Goal: Feedback & Contribution: Contribute content

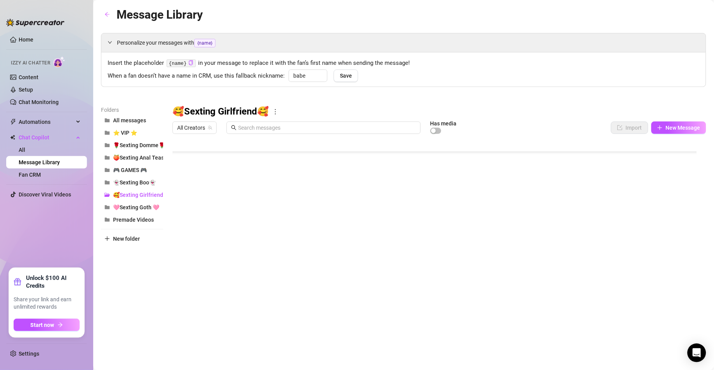
scroll to position [248, 0]
click at [42, 120] on span "Automations" at bounding box center [46, 122] width 55 height 12
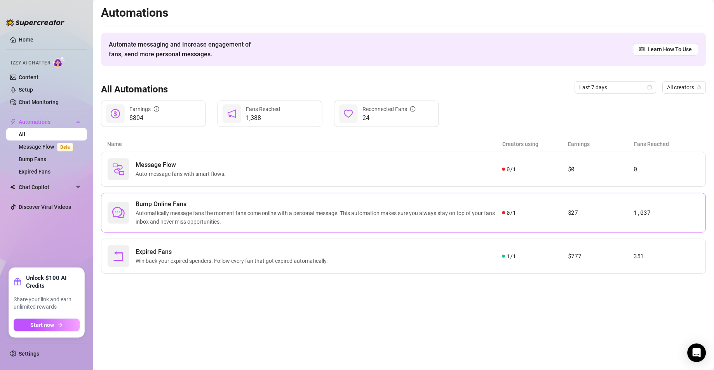
click at [252, 214] on span "Automatically message fans the moment fans come online with a personal message.…" at bounding box center [319, 217] width 367 height 17
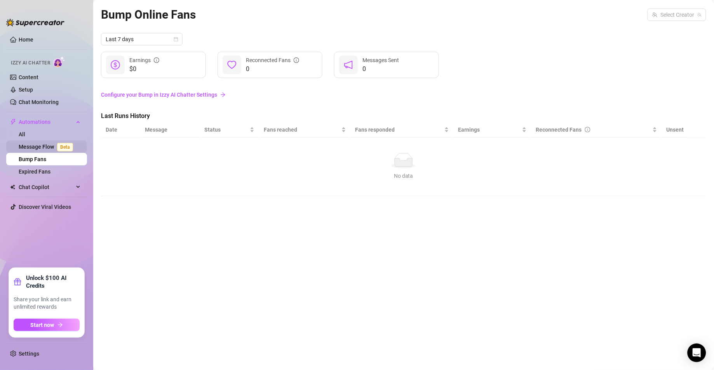
click at [50, 149] on link "Message Flow Beta" at bounding box center [47, 147] width 57 height 6
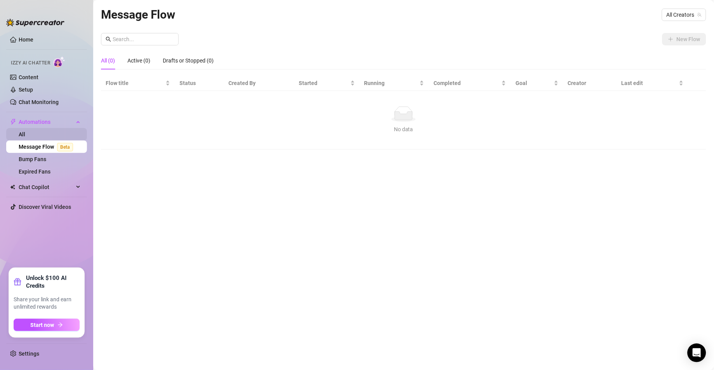
click at [25, 135] on link "All" at bounding box center [22, 134] width 7 height 6
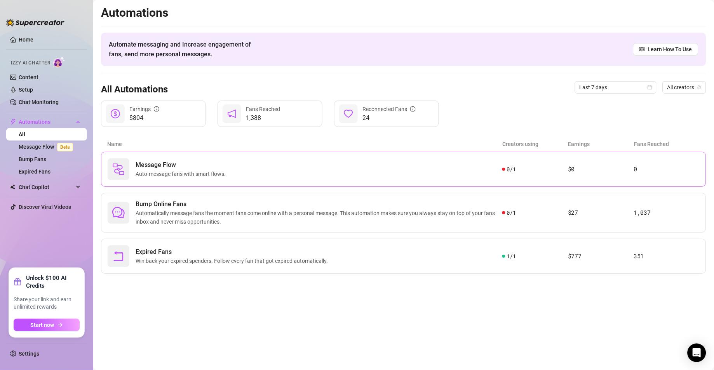
click at [196, 180] on div "Message Flow Auto-message fans with smart flows." at bounding box center [305, 169] width 395 height 22
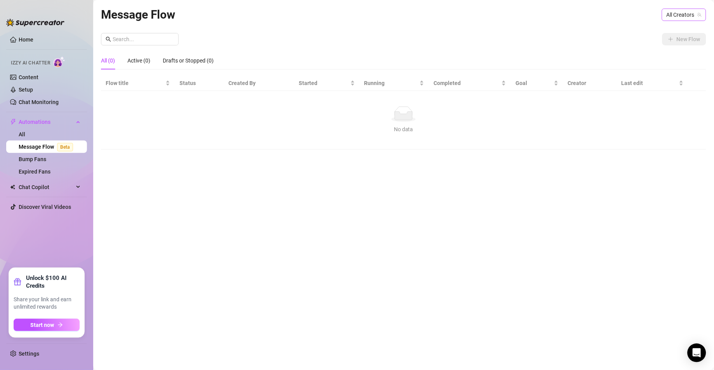
click at [677, 13] on span "All Creators" at bounding box center [683, 15] width 35 height 12
click at [682, 39] on span "( emopink69 )" at bounding box center [684, 43] width 31 height 9
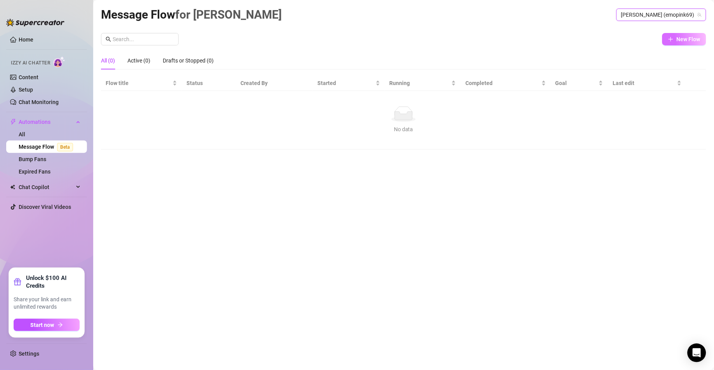
click at [680, 42] on button "New Flow" at bounding box center [684, 39] width 44 height 12
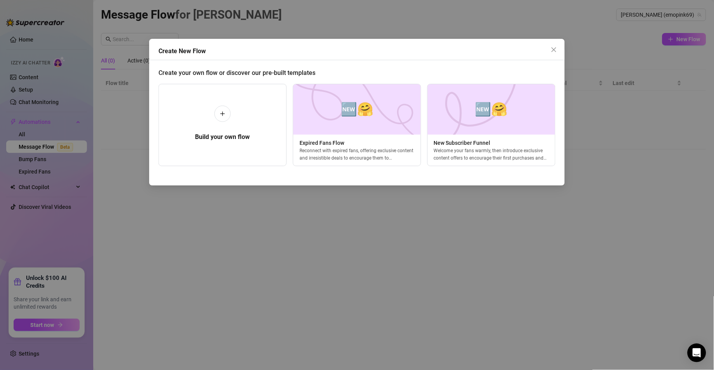
scroll to position [0, 3]
click at [501, 110] on span "🆕🤗" at bounding box center [488, 109] width 33 height 21
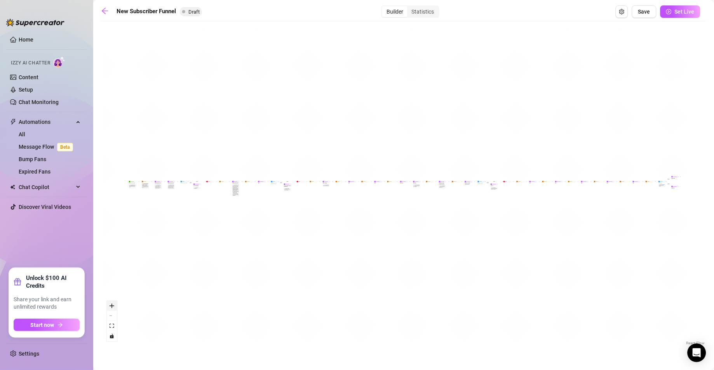
click at [112, 306] on icon "zoom in" at bounding box center [112, 306] width 5 height 5
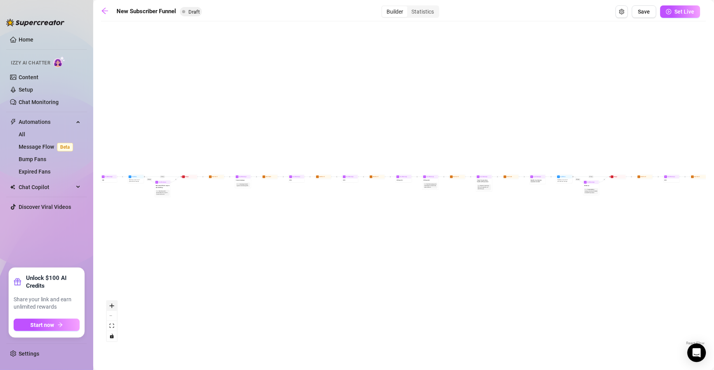
click at [112, 306] on icon "zoom in" at bounding box center [112, 306] width 5 height 5
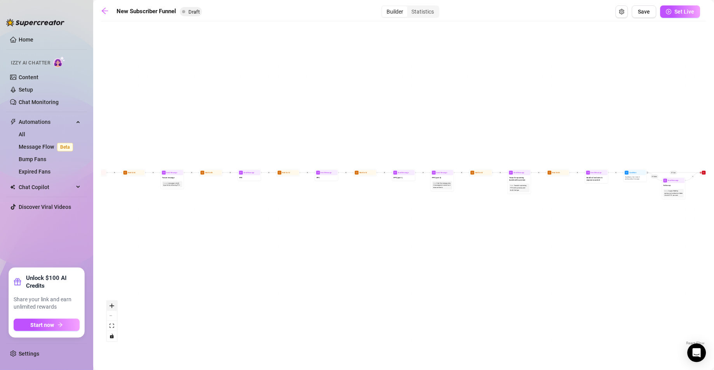
click at [112, 306] on icon "zoom in" at bounding box center [112, 306] width 5 height 5
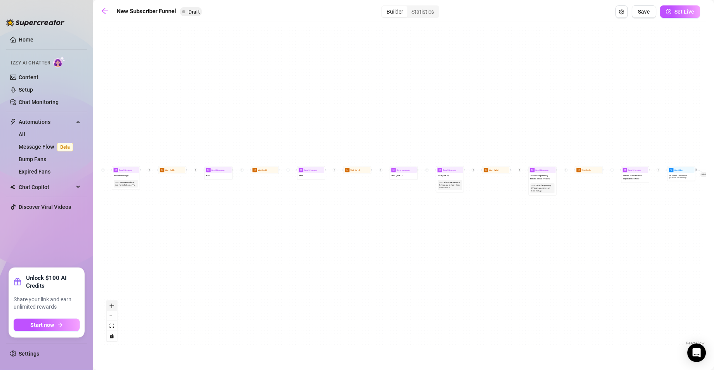
click at [112, 306] on icon "zoom in" at bounding box center [112, 306] width 5 height 5
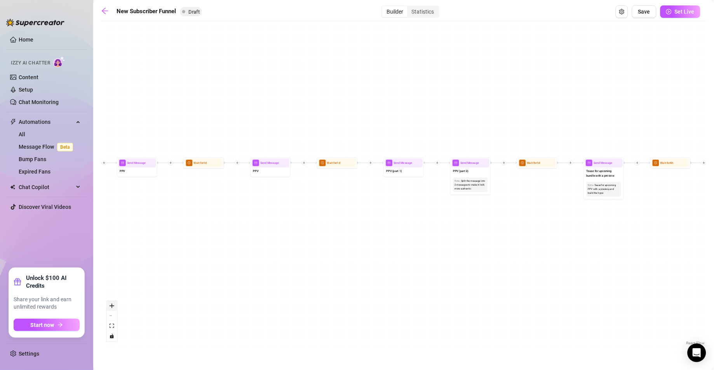
click at [112, 306] on icon "zoom in" at bounding box center [112, 306] width 5 height 5
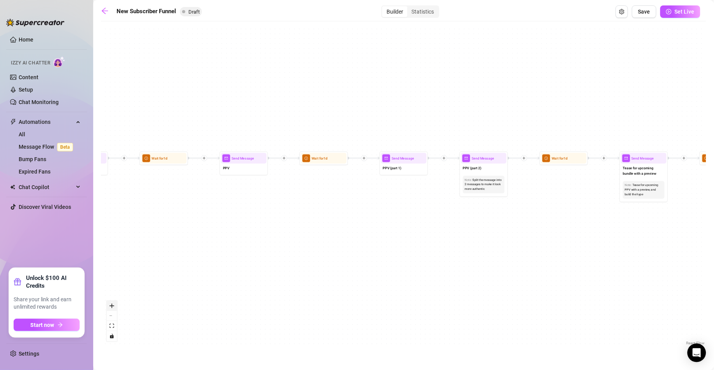
click at [112, 306] on icon "zoom in" at bounding box center [112, 306] width 5 height 5
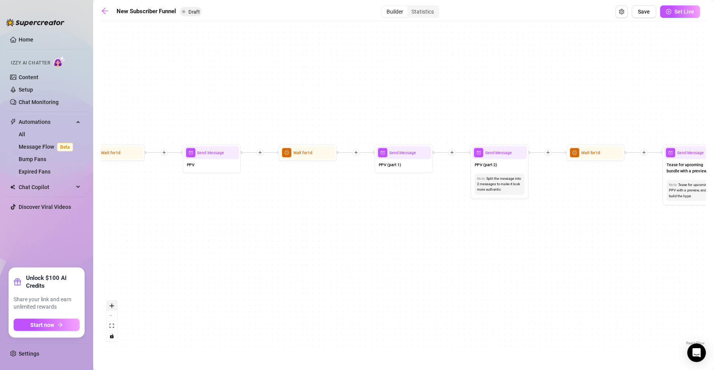
click at [112, 306] on icon "zoom in" at bounding box center [112, 306] width 5 height 5
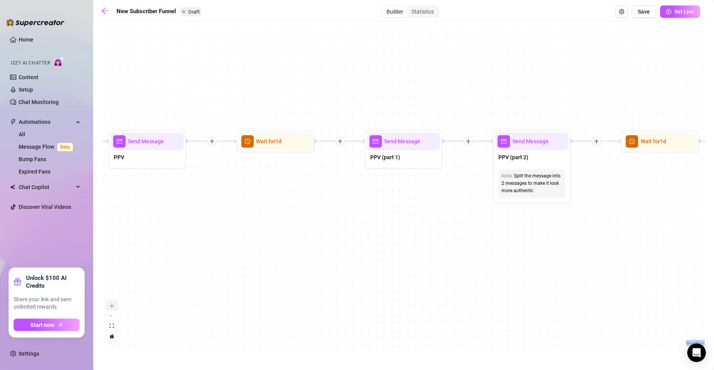
click at [112, 306] on div "React Flow controls" at bounding box center [112, 321] width 10 height 40
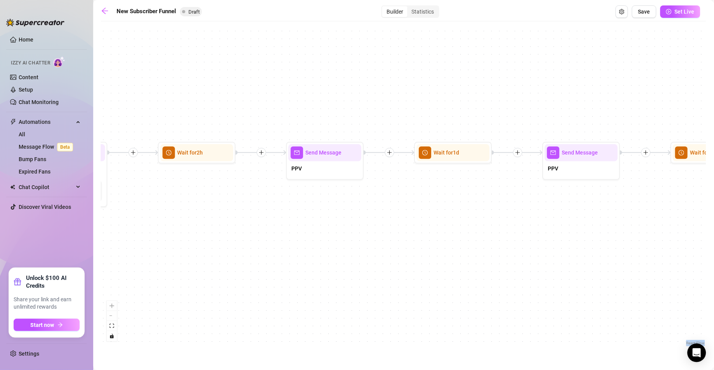
drag, startPoint x: 319, startPoint y: 225, endPoint x: 698, endPoint y: 230, distance: 379.0
click at [692, 230] on div "If True If True If True If False If False If False If True If False Merge Merge…" at bounding box center [403, 186] width 605 height 322
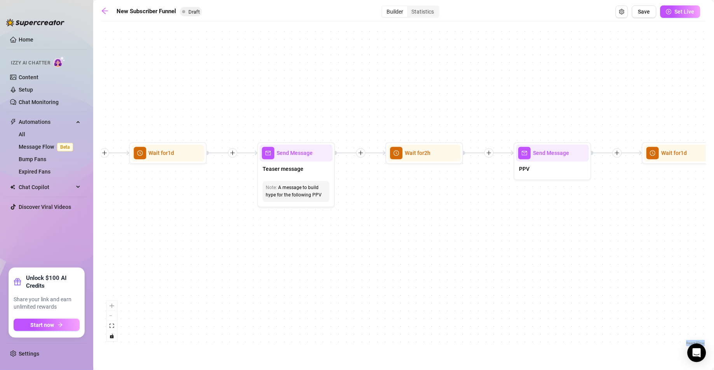
drag, startPoint x: 137, startPoint y: 247, endPoint x: 632, endPoint y: 236, distance: 494.8
click at [608, 240] on div "If True If True If True If False If False If False If True If False Merge Merge…" at bounding box center [403, 186] width 605 height 322
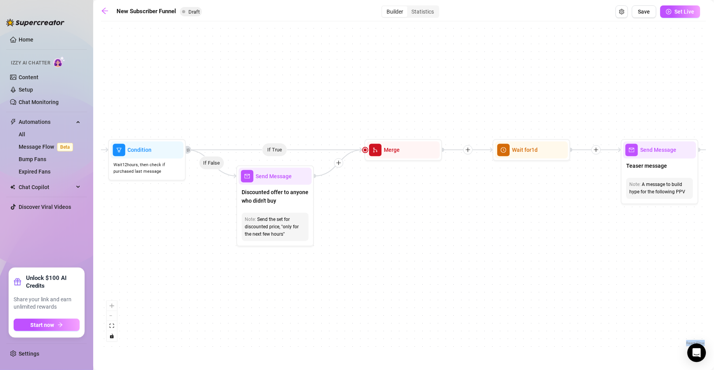
drag, startPoint x: 180, startPoint y: 242, endPoint x: 722, endPoint y: 228, distance: 542.7
click at [713, 228] on html "Home Izzy AI Chatter Content Setup Chat Monitoring Automations All Message Flow…" at bounding box center [357, 185] width 714 height 370
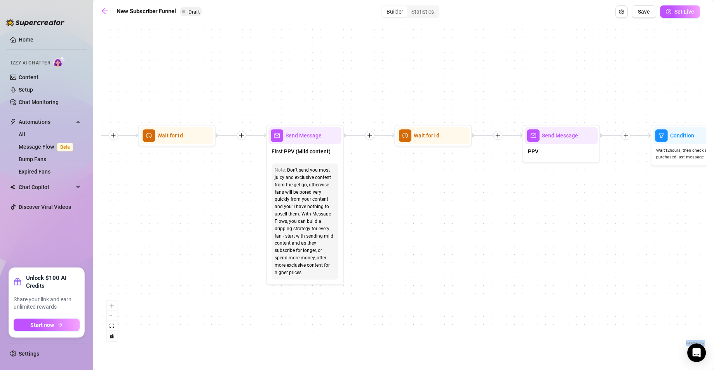
drag, startPoint x: 215, startPoint y: 215, endPoint x: 722, endPoint y: 212, distance: 507.1
click at [713, 212] on html "Home Izzy AI Chatter Content Setup Chat Monitoring Automations All Message Flow…" at bounding box center [357, 185] width 714 height 370
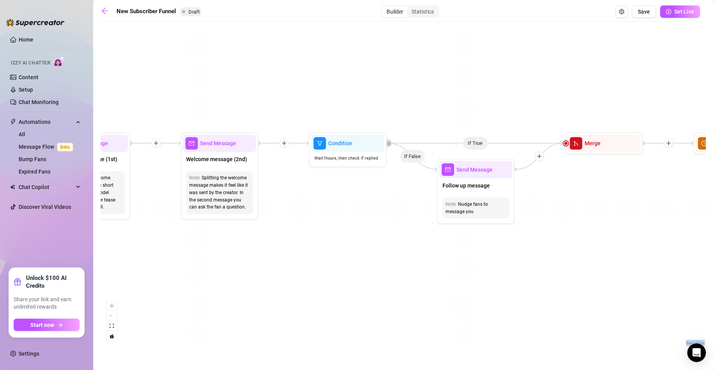
drag, startPoint x: 164, startPoint y: 262, endPoint x: 714, endPoint y: 265, distance: 550.2
click at [713, 265] on html "Home Izzy AI Chatter Content Setup Chat Monitoring Automations All Message Flow…" at bounding box center [357, 185] width 714 height 370
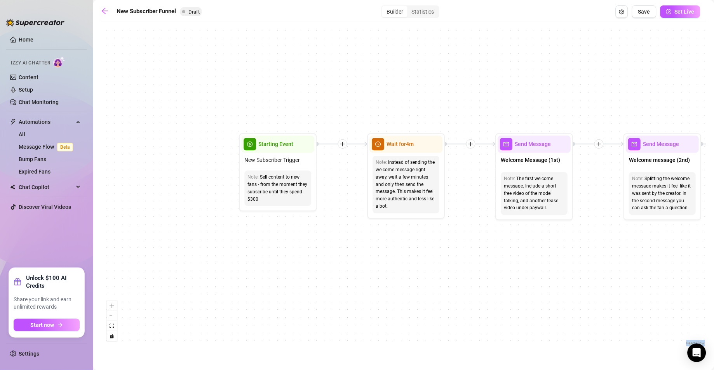
drag, startPoint x: 315, startPoint y: 265, endPoint x: 174, endPoint y: 263, distance: 141.0
click at [174, 263] on div "If True If True If True If False If False If False If True If False Merge Merge…" at bounding box center [403, 186] width 605 height 322
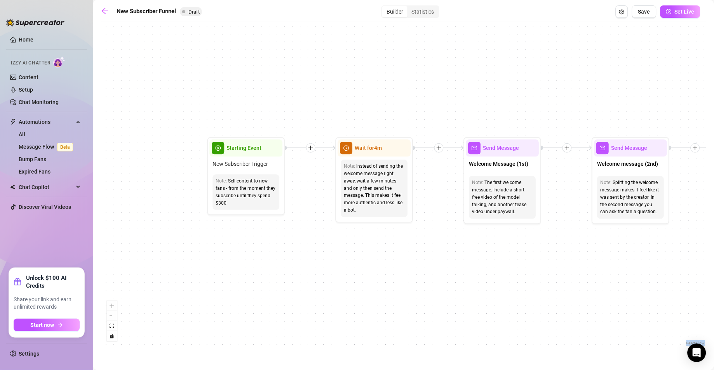
drag, startPoint x: 220, startPoint y: 236, endPoint x: 238, endPoint y: 243, distance: 19.0
click at [238, 243] on div "If True If True If True If False If False If False If True If False Merge Merge…" at bounding box center [403, 186] width 605 height 322
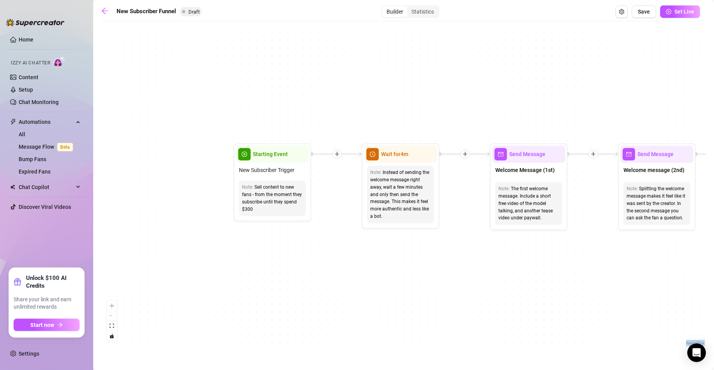
drag, startPoint x: 282, startPoint y: 247, endPoint x: 293, endPoint y: 250, distance: 10.8
click at [293, 250] on div "If True If True If True If False If False If False If True If False Merge Merge…" at bounding box center [403, 186] width 605 height 322
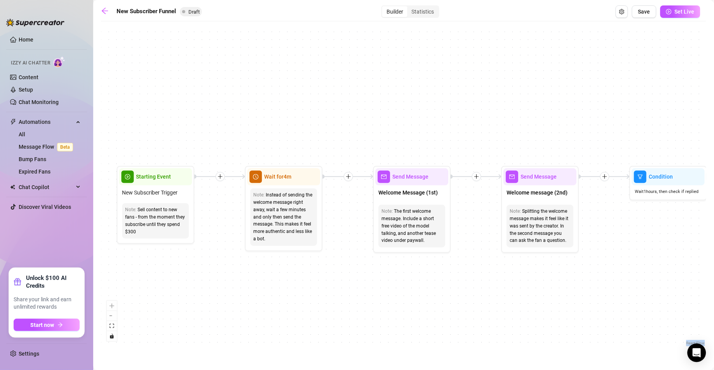
drag, startPoint x: 398, startPoint y: 283, endPoint x: 309, endPoint y: 291, distance: 89.6
click at [309, 291] on div "If True If True If True If False If False If False If True If False Merge Merge…" at bounding box center [403, 186] width 605 height 322
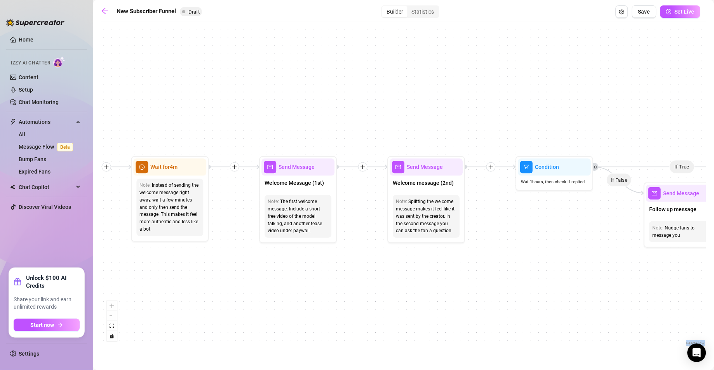
drag, startPoint x: 409, startPoint y: 281, endPoint x: 295, endPoint y: 271, distance: 114.2
click at [295, 271] on div "If True If True If True If False If False If False If True If False Merge Merge…" at bounding box center [403, 186] width 605 height 322
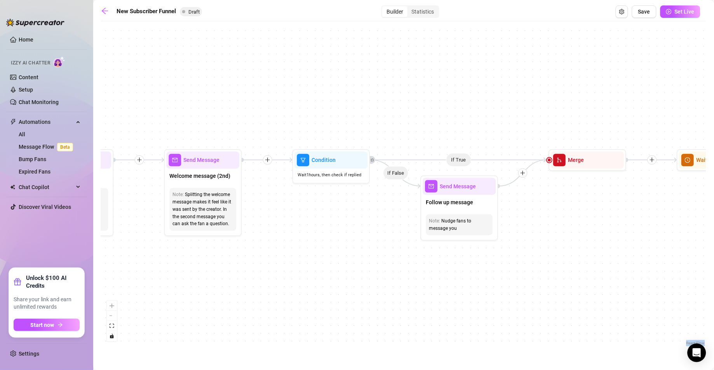
drag, startPoint x: 428, startPoint y: 292, endPoint x: 283, endPoint y: 272, distance: 146.2
click at [283, 272] on div "If True If True If True If False If False If False If True If False Merge Merge…" at bounding box center [403, 186] width 605 height 322
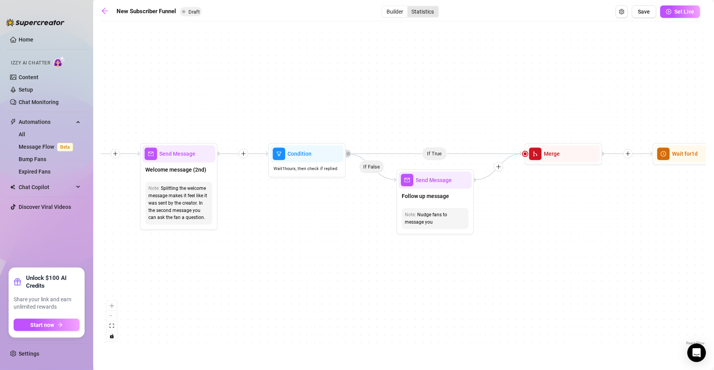
click at [425, 12] on div "Statistics" at bounding box center [422, 11] width 31 height 11
click at [409, 7] on input "Statistics" at bounding box center [409, 7] width 0 height 0
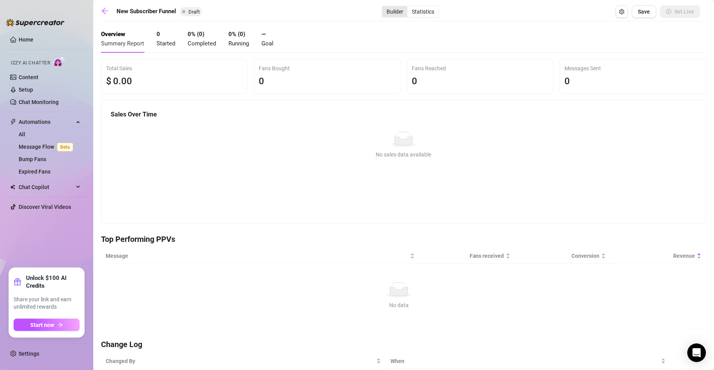
click at [384, 9] on div "Builder" at bounding box center [394, 11] width 25 height 11
click at [384, 7] on input "Builder" at bounding box center [384, 7] width 0 height 0
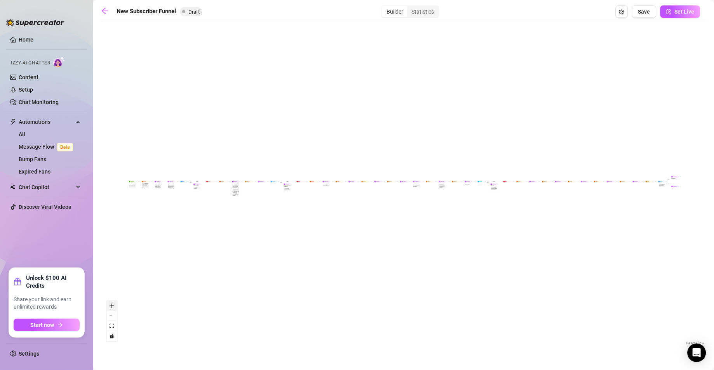
click at [113, 302] on button "zoom in" at bounding box center [112, 306] width 10 height 10
click at [113, 305] on icon "zoom in" at bounding box center [112, 306] width 5 height 5
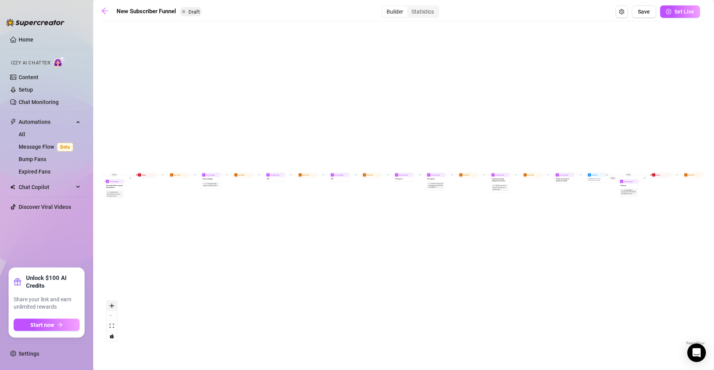
click at [113, 305] on icon "zoom in" at bounding box center [112, 306] width 5 height 5
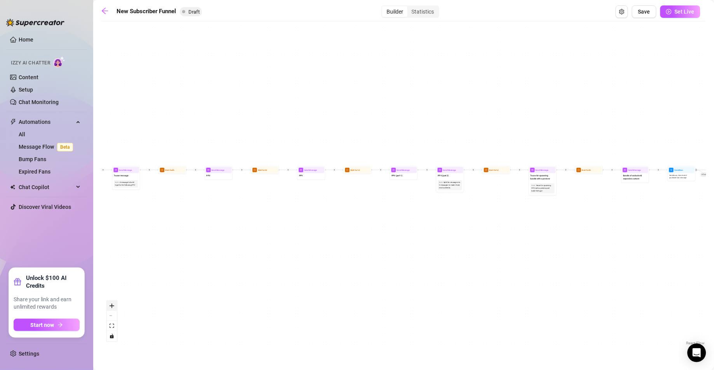
click at [113, 305] on icon "zoom in" at bounding box center [112, 306] width 5 height 5
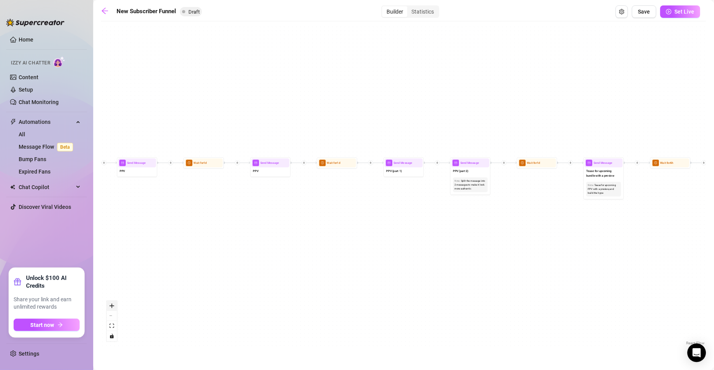
click at [113, 305] on icon "zoom in" at bounding box center [112, 306] width 5 height 5
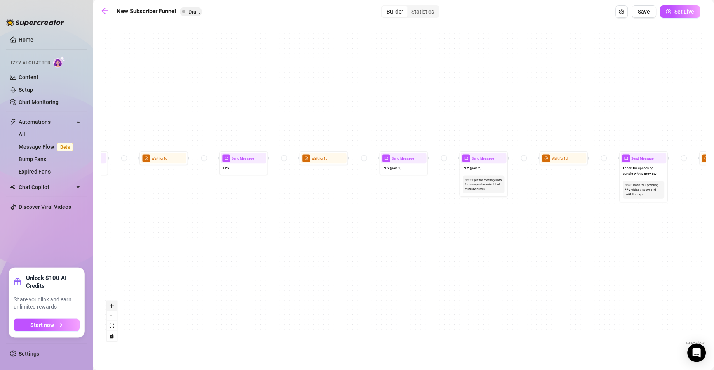
click at [113, 305] on icon "zoom in" at bounding box center [112, 306] width 5 height 5
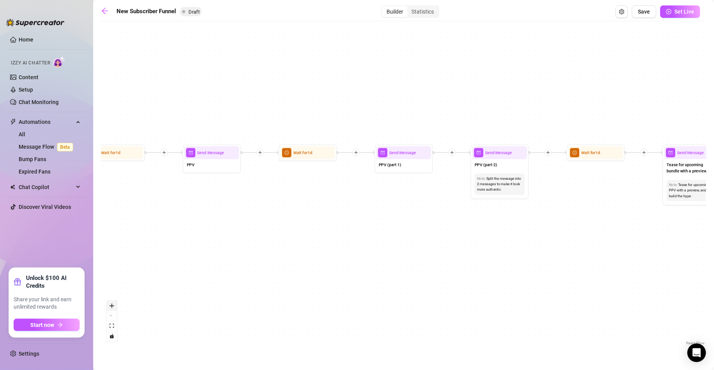
click at [113, 305] on icon "zoom in" at bounding box center [112, 306] width 5 height 5
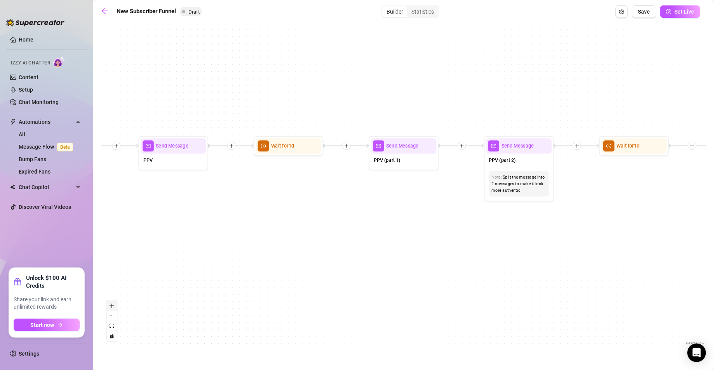
click at [113, 305] on icon "zoom in" at bounding box center [112, 306] width 5 height 5
click at [113, 305] on div "React Flow controls" at bounding box center [112, 321] width 10 height 40
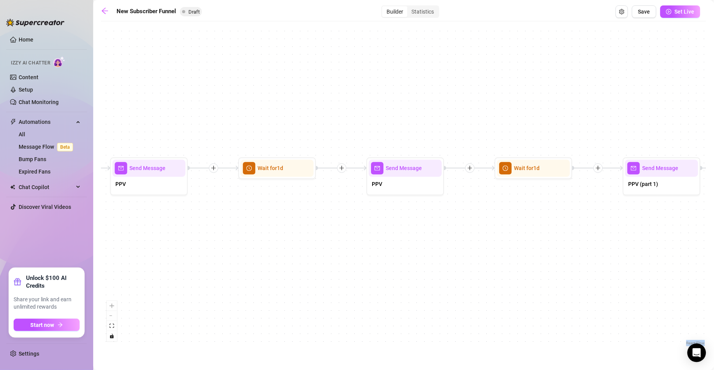
drag, startPoint x: 177, startPoint y: 238, endPoint x: 406, endPoint y: 256, distance: 229.4
click at [406, 256] on div "If True If False If True If False If True If False If True If False Merge Merge…" at bounding box center [403, 186] width 605 height 322
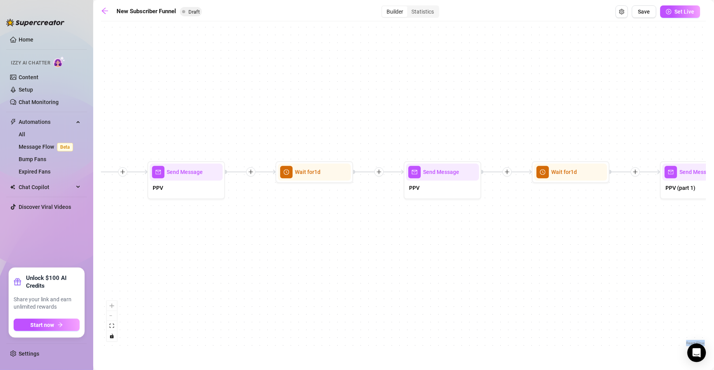
drag, startPoint x: 200, startPoint y: 238, endPoint x: 237, endPoint y: 241, distance: 36.6
click at [237, 241] on div "If True If False If True If False If True If False If True If False Merge Merge…" at bounding box center [403, 186] width 605 height 322
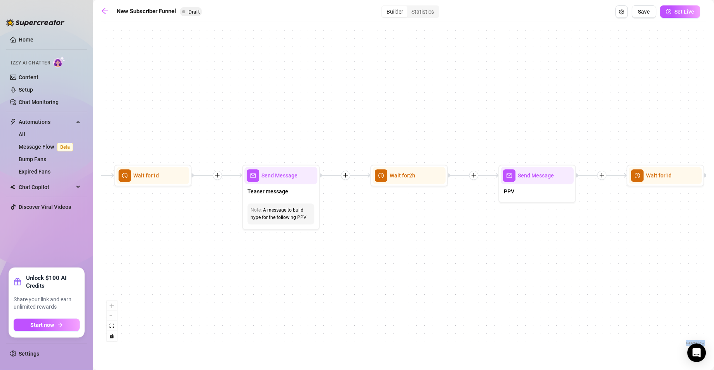
drag, startPoint x: 160, startPoint y: 264, endPoint x: 500, endPoint y: 266, distance: 339.8
click at [500, 266] on div "If True If False If True If False If True If False If True If False Merge Merge…" at bounding box center [403, 186] width 605 height 322
click at [533, 187] on div "PPV" at bounding box center [537, 192] width 73 height 16
type textarea "PPV"
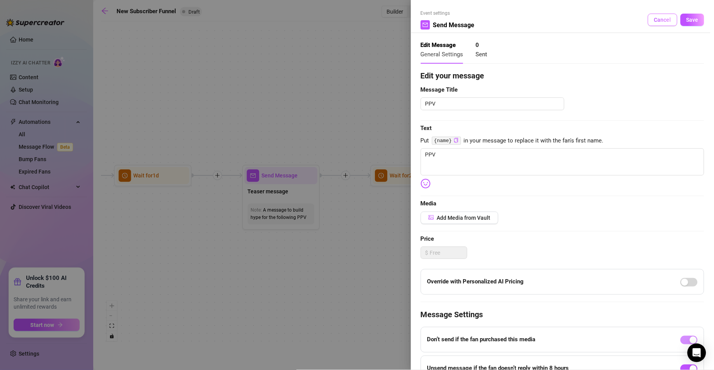
click at [651, 16] on button "Cancel" at bounding box center [663, 20] width 30 height 12
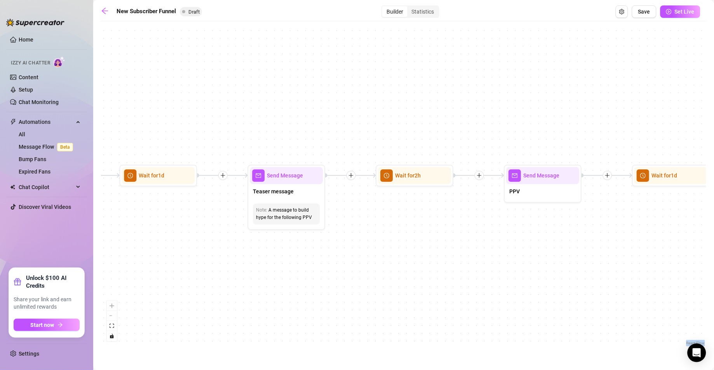
drag, startPoint x: 365, startPoint y: 252, endPoint x: 660, endPoint y: 255, distance: 294.7
click at [666, 255] on div "If True If False If True If False If True If False If True If False Merge Merge…" at bounding box center [403, 186] width 605 height 322
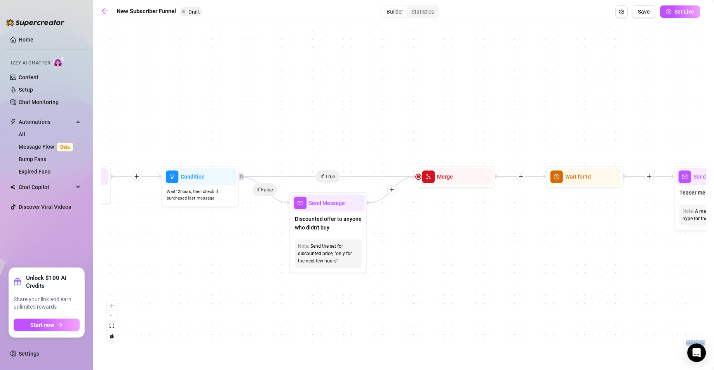
drag, startPoint x: 321, startPoint y: 258, endPoint x: 447, endPoint y: 257, distance: 125.8
click at [447, 257] on div "If True If False If True If False If True If False If True If False Merge Merge…" at bounding box center [403, 186] width 605 height 322
click at [445, 184] on div "Merge" at bounding box center [456, 177] width 73 height 17
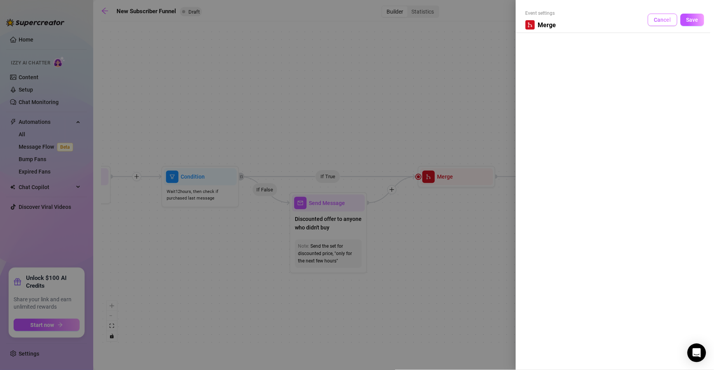
click at [654, 17] on button "Cancel" at bounding box center [663, 20] width 30 height 12
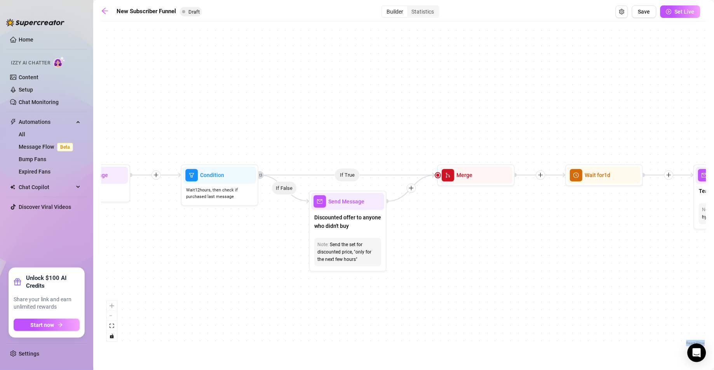
drag, startPoint x: 216, startPoint y: 302, endPoint x: 261, endPoint y: 294, distance: 45.0
click at [260, 294] on div "If True If False If True If False If True If False If True If False Merge Merge…" at bounding box center [403, 186] width 605 height 322
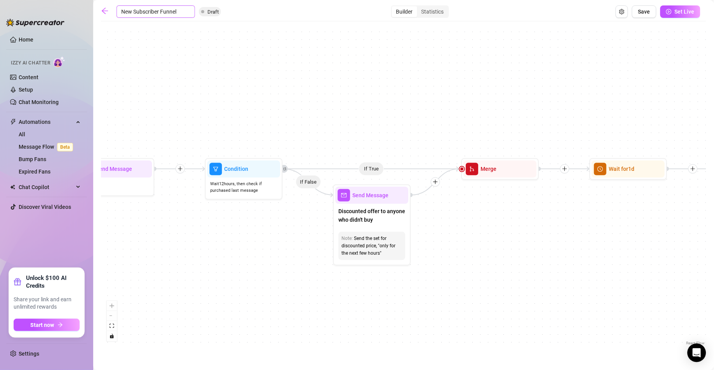
click at [120, 11] on input "New Subscriber Funnel" at bounding box center [155, 11] width 78 height 12
click at [109, 10] on link at bounding box center [107, 11] width 12 height 9
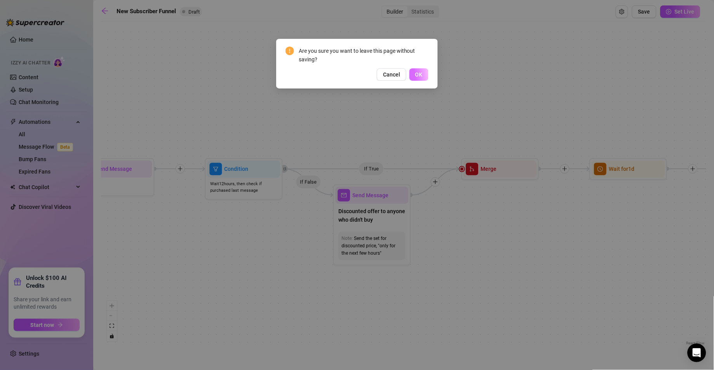
click at [416, 71] on span "OK" at bounding box center [418, 74] width 7 height 6
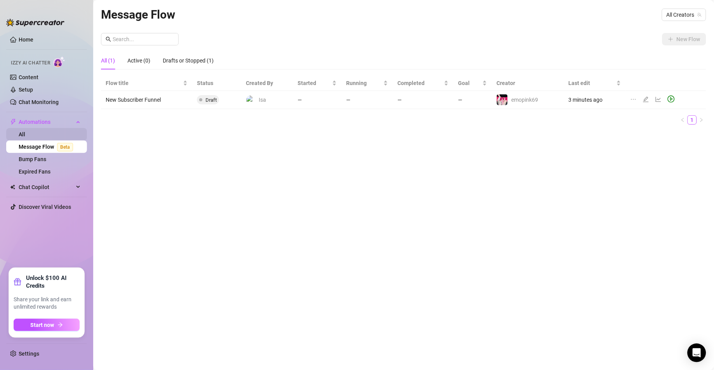
click at [25, 131] on link "All" at bounding box center [22, 134] width 7 height 6
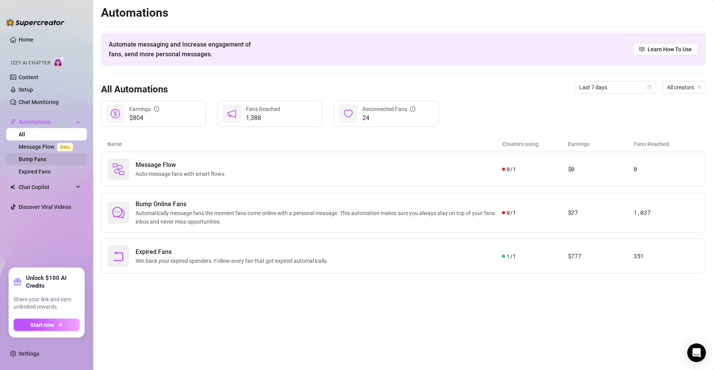
click at [46, 159] on link "Bump Fans" at bounding box center [33, 159] width 28 height 6
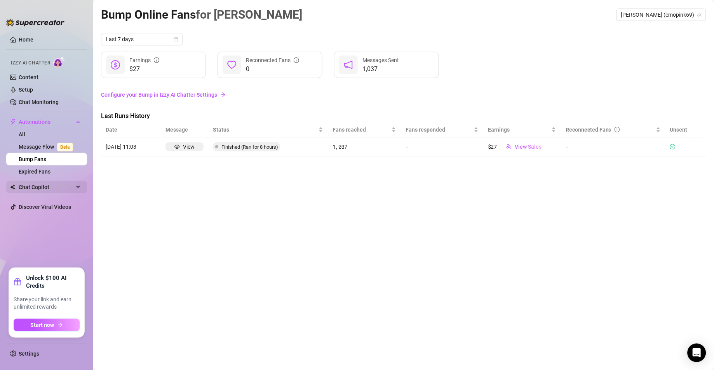
click at [43, 184] on span "Chat Copilot" at bounding box center [46, 187] width 55 height 12
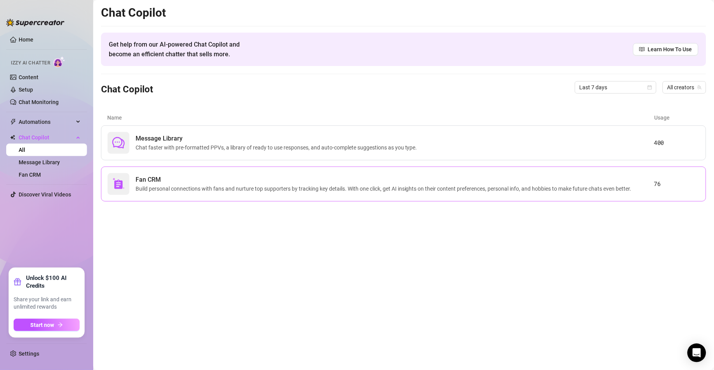
click at [286, 191] on span "Build personal connections with fans and nurture top supporters by tracking key…" at bounding box center [385, 188] width 499 height 9
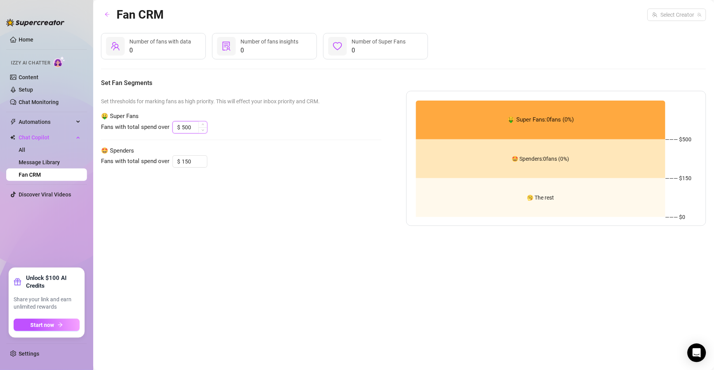
click at [195, 127] on input "500" at bounding box center [194, 128] width 25 height 12
click at [216, 133] on div "Fans with total spend over $ 500" at bounding box center [241, 127] width 280 height 12
click at [235, 130] on div "Fans with total spend over $ 500" at bounding box center [241, 127] width 280 height 12
click at [665, 16] on input "search" at bounding box center [673, 15] width 42 height 12
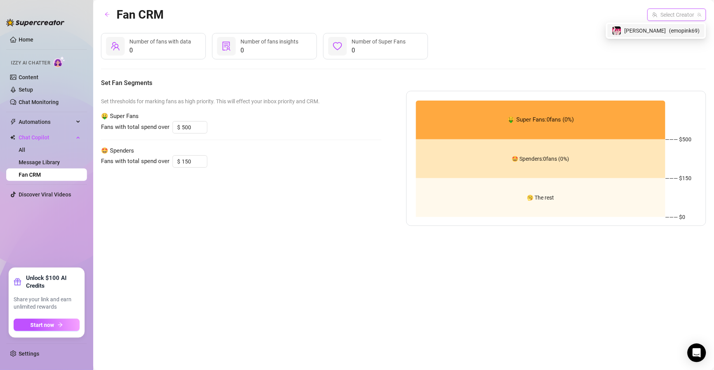
click at [669, 34] on span "( emopink69 )" at bounding box center [684, 30] width 31 height 9
type input "300"
type input "3"
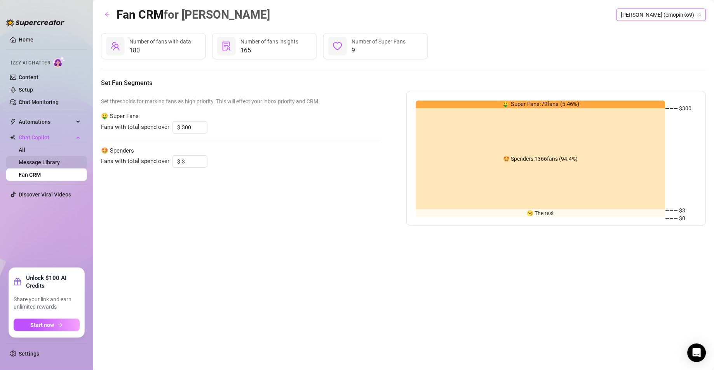
click at [40, 162] on link "Message Library" at bounding box center [39, 162] width 41 height 6
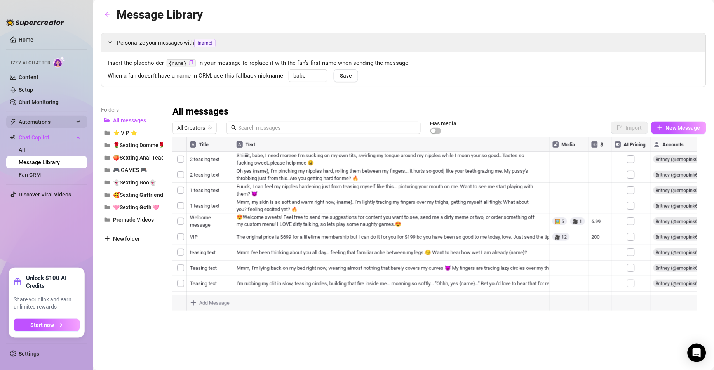
click at [42, 121] on span "Automations" at bounding box center [46, 122] width 55 height 12
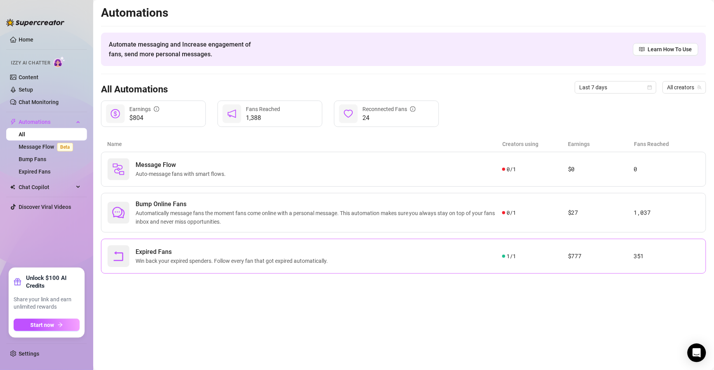
click at [177, 263] on span "Win back your expired spenders. Follow every fan that got expired automatically." at bounding box center [233, 261] width 195 height 9
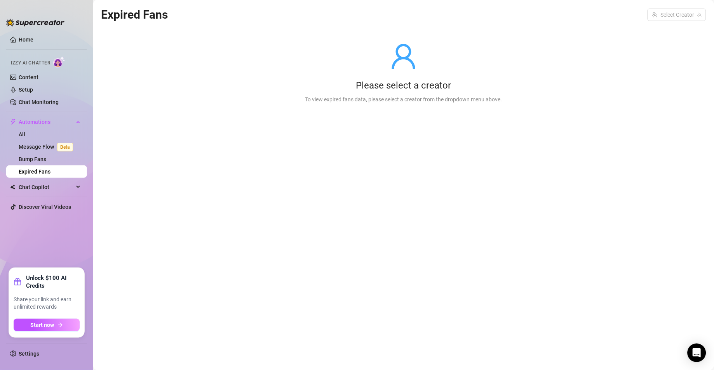
click at [707, 7] on main "Expired Fans Select Creator Please select a creator To view expired fans data, …" at bounding box center [403, 185] width 621 height 370
click at [700, 10] on span at bounding box center [676, 15] width 49 height 12
click at [664, 38] on div "[PERSON_NAME] ( emopink69 )" at bounding box center [656, 31] width 100 height 16
click at [664, 36] on div "[PERSON_NAME] ( emopink69 )" at bounding box center [655, 30] width 97 height 13
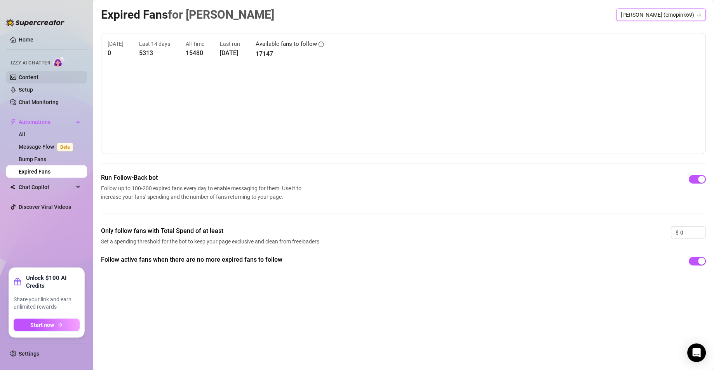
click at [35, 75] on link "Content" at bounding box center [29, 77] width 20 height 6
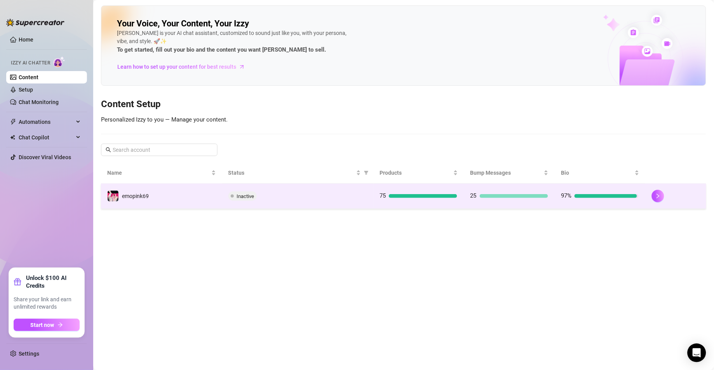
click at [327, 203] on td "Inactive" at bounding box center [297, 196] width 151 height 25
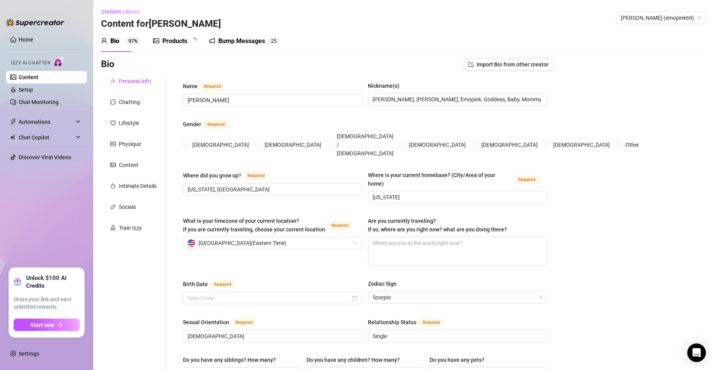
click at [219, 40] on div "Bump Messages" at bounding box center [241, 41] width 47 height 9
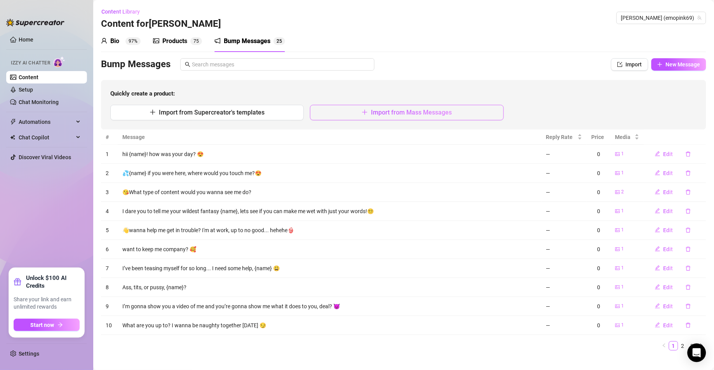
click at [371, 112] on span "Import from Mass Messages" at bounding box center [411, 112] width 81 height 7
type textarea "Type your message here..."
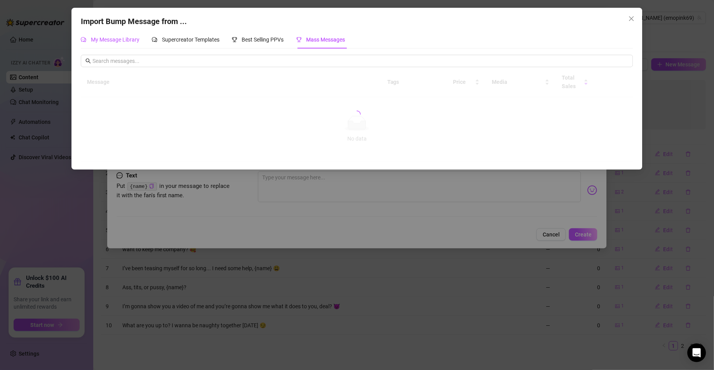
click at [109, 37] on span "My Message Library" at bounding box center [115, 40] width 49 height 6
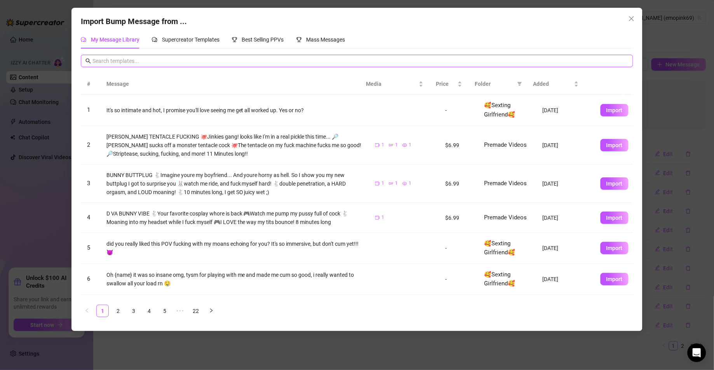
click at [177, 61] on input "text" at bounding box center [360, 61] width 536 height 9
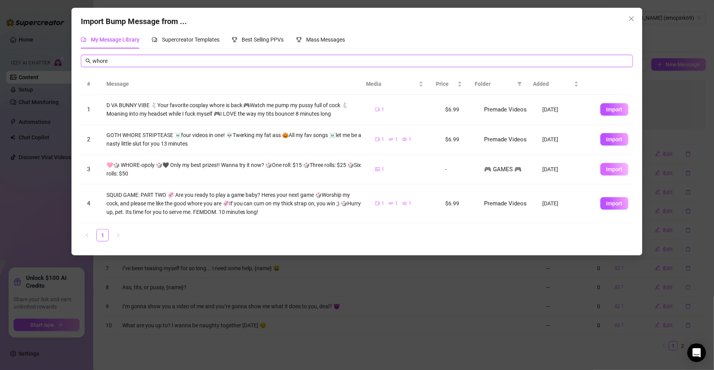
type input "whore"
click at [609, 165] on button "Import" at bounding box center [614, 169] width 28 height 12
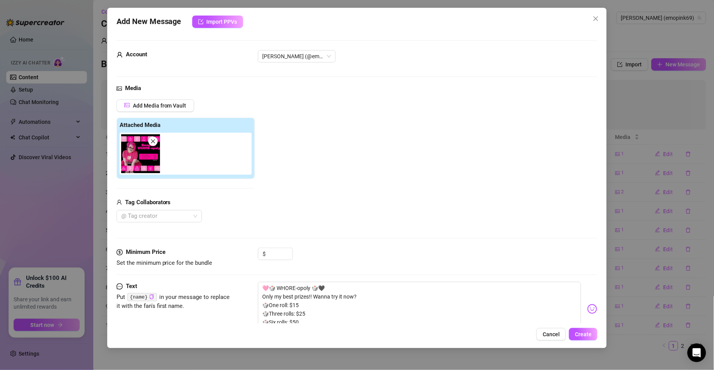
scroll to position [28, 0]
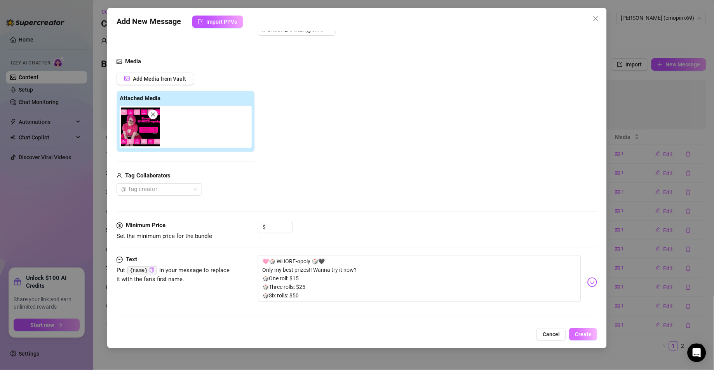
click at [590, 329] on button "Create" at bounding box center [583, 334] width 28 height 12
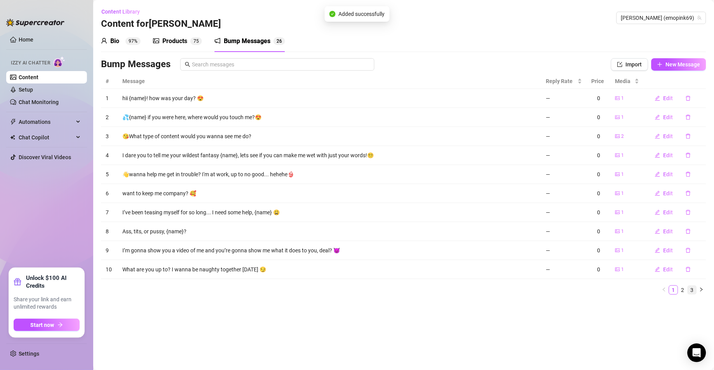
click at [692, 289] on link "3" at bounding box center [692, 290] width 9 height 9
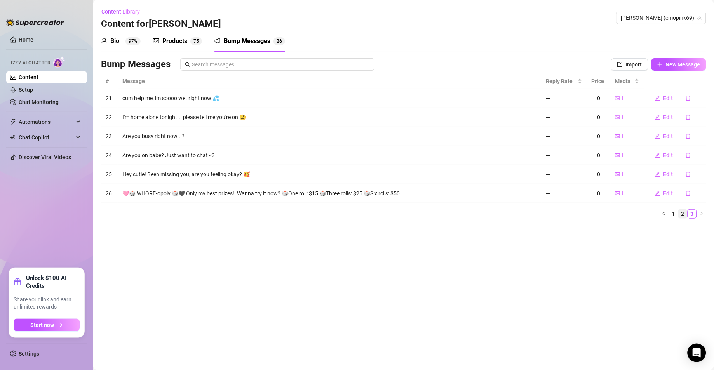
click at [681, 214] on link "2" at bounding box center [682, 214] width 9 height 9
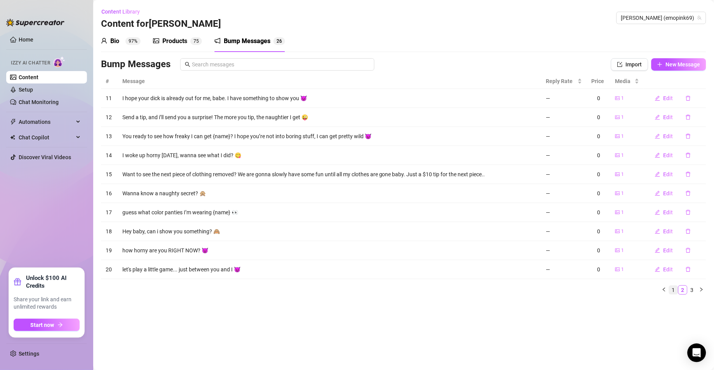
click at [672, 292] on link "1" at bounding box center [673, 290] width 9 height 9
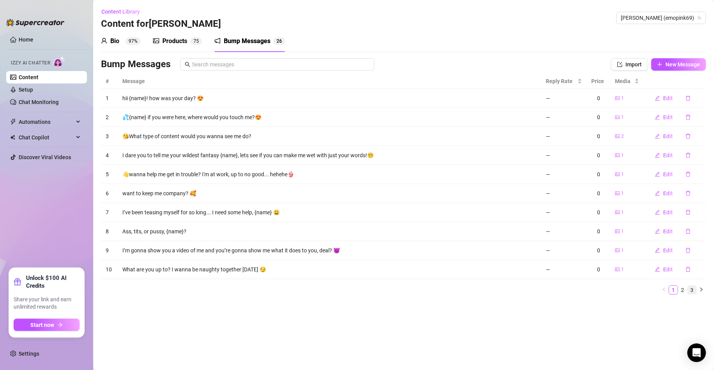
click at [694, 292] on link "3" at bounding box center [692, 290] width 9 height 9
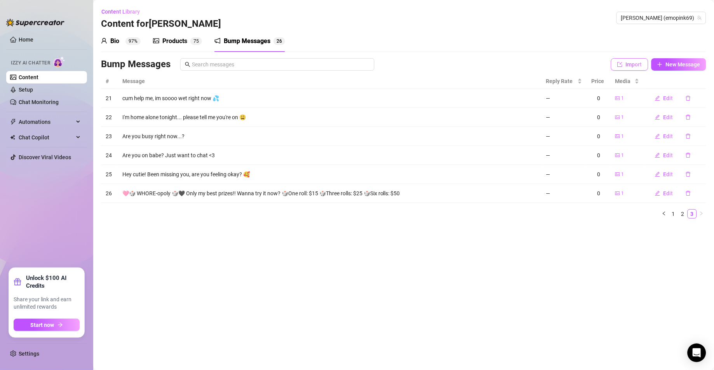
click at [640, 67] on span "Import" at bounding box center [634, 64] width 16 height 6
type textarea "Type your message here..."
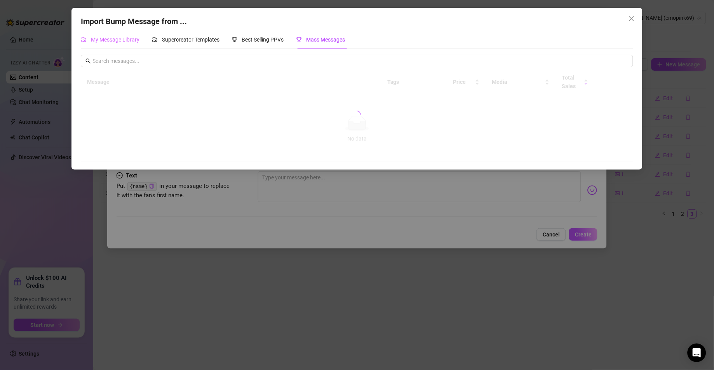
click at [109, 45] on div "My Message Library" at bounding box center [110, 40] width 59 height 18
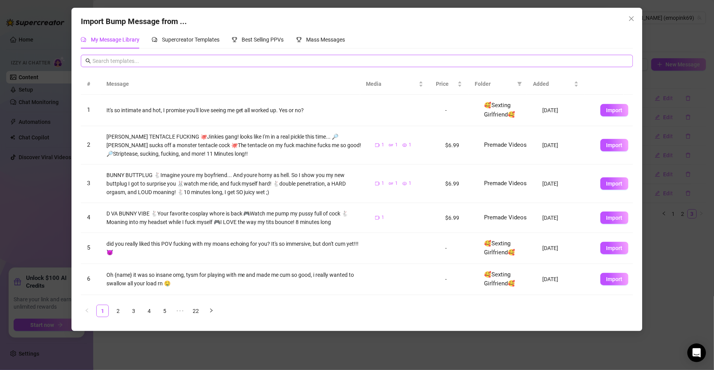
click at [135, 55] on span at bounding box center [357, 61] width 552 height 12
click at [109, 40] on span "My Message Library" at bounding box center [115, 40] width 49 height 6
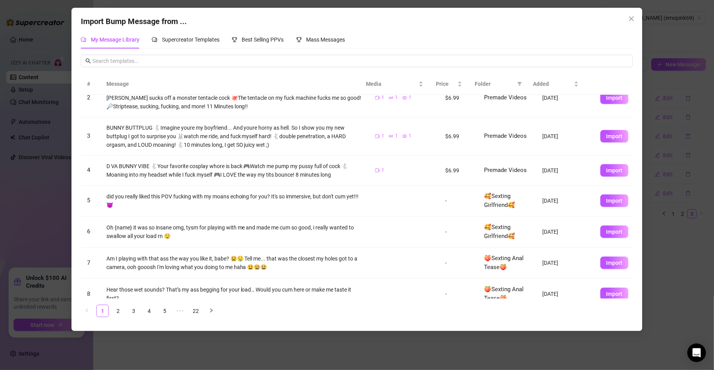
scroll to position [0, 0]
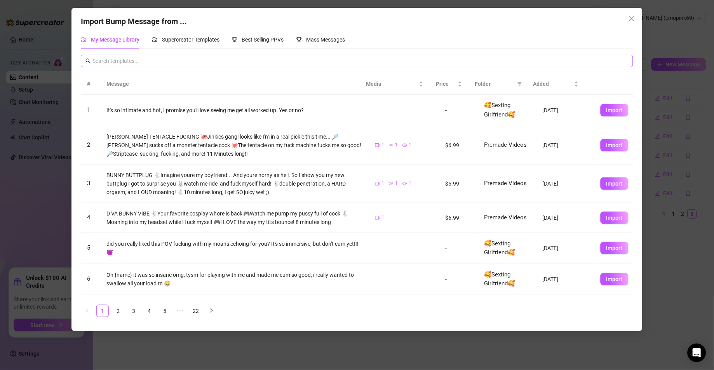
click at [204, 66] on span at bounding box center [357, 61] width 552 height 12
click at [291, 55] on span at bounding box center [357, 61] width 552 height 12
click at [289, 58] on input "text" at bounding box center [360, 61] width 536 height 9
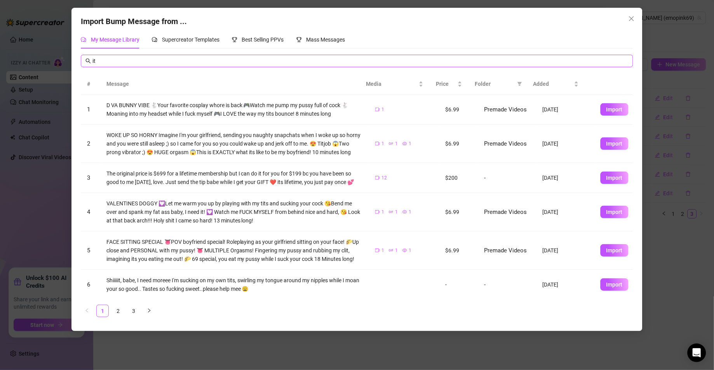
type input "i"
type input "clock"
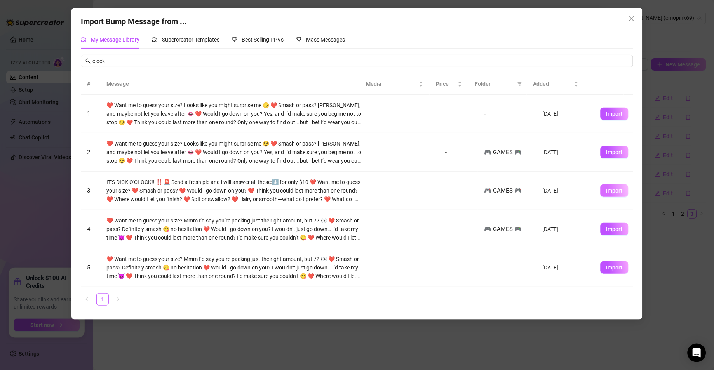
click at [606, 189] on span "Import" at bounding box center [614, 191] width 16 height 6
type textarea "IT'S DICK O'CLOCK!! ‼️ 🚨 Send a fresh pic and i will answer all these:⬇️ for on…"
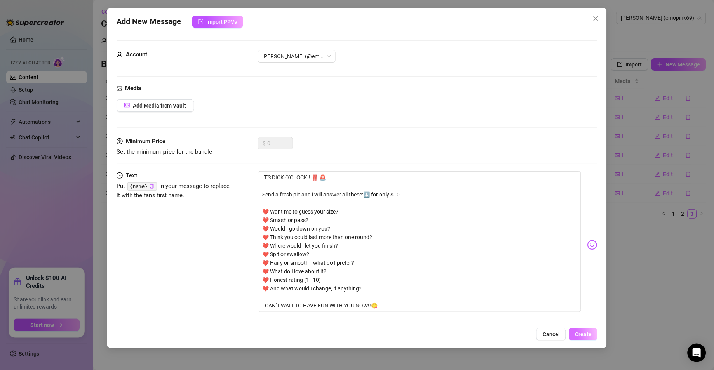
click at [580, 334] on span "Create" at bounding box center [583, 334] width 17 height 6
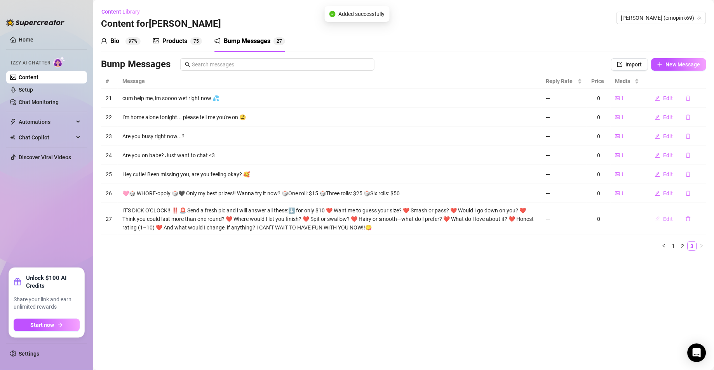
click at [659, 224] on button "Edit" at bounding box center [663, 219] width 31 height 12
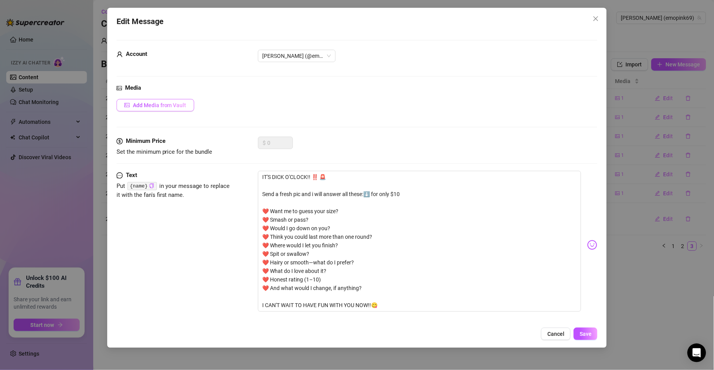
click at [158, 99] on button "Add Media from Vault" at bounding box center [155, 105] width 78 height 12
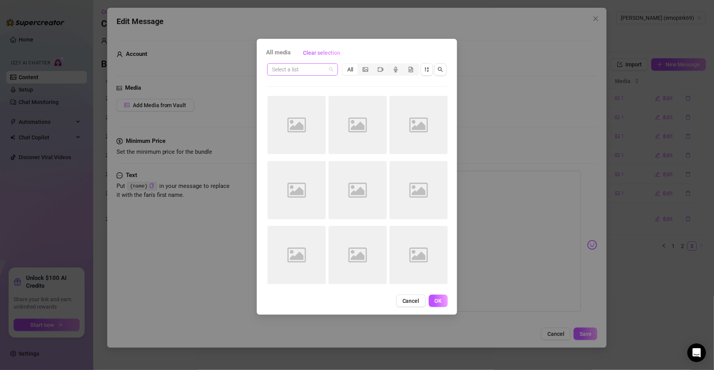
click at [318, 68] on input "search" at bounding box center [299, 70] width 54 height 12
click at [297, 94] on div "😍Lewds😍" at bounding box center [302, 97] width 59 height 9
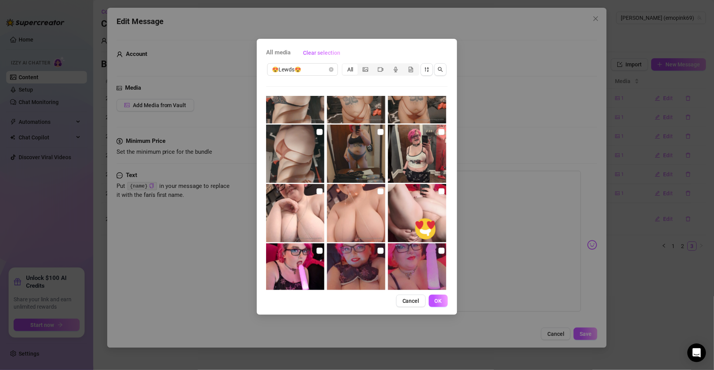
scroll to position [753, 0]
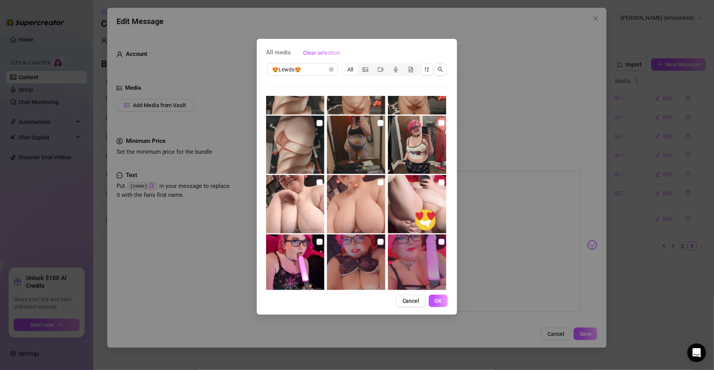
click at [438, 243] on input "checkbox" at bounding box center [441, 242] width 6 height 6
checkbox input "true"
click at [438, 301] on span "OK" at bounding box center [438, 301] width 7 height 6
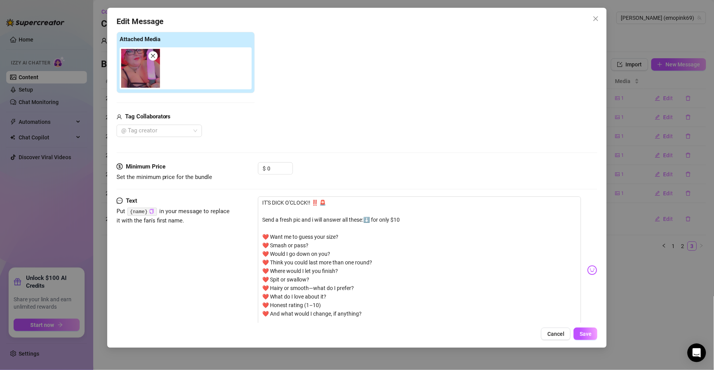
scroll to position [122, 0]
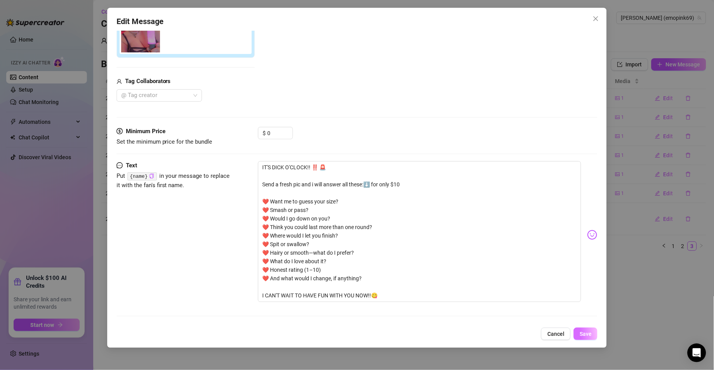
click at [589, 337] on button "Save" at bounding box center [586, 334] width 24 height 12
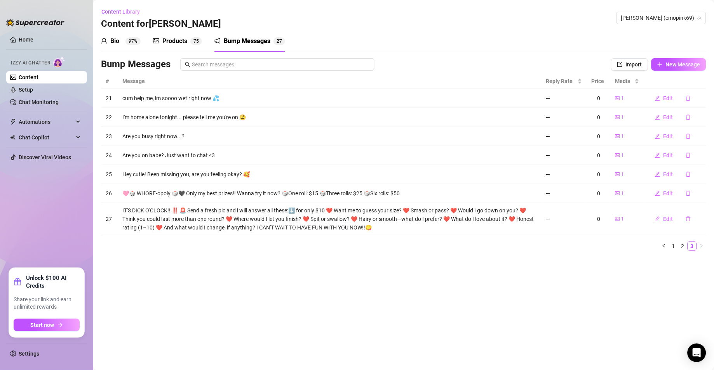
click at [168, 43] on div "Products" at bounding box center [174, 41] width 25 height 9
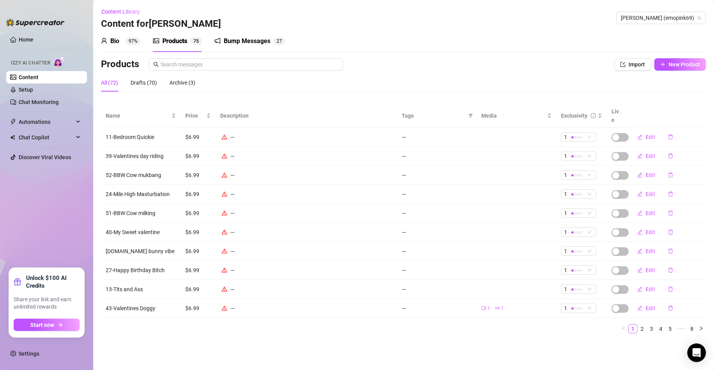
click at [186, 41] on div "Products" at bounding box center [174, 41] width 25 height 9
click at [695, 325] on link "8" at bounding box center [692, 329] width 9 height 9
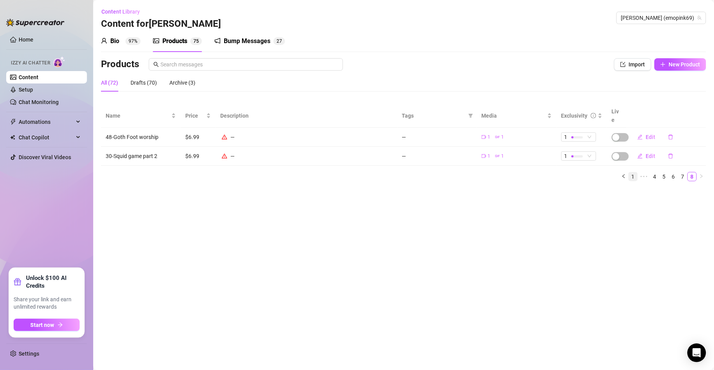
click at [632, 172] on link "1" at bounding box center [633, 176] width 9 height 9
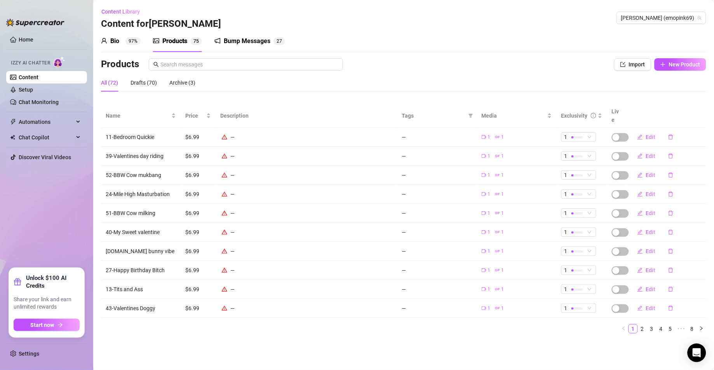
click at [244, 43] on div "Bump Messages" at bounding box center [247, 41] width 47 height 9
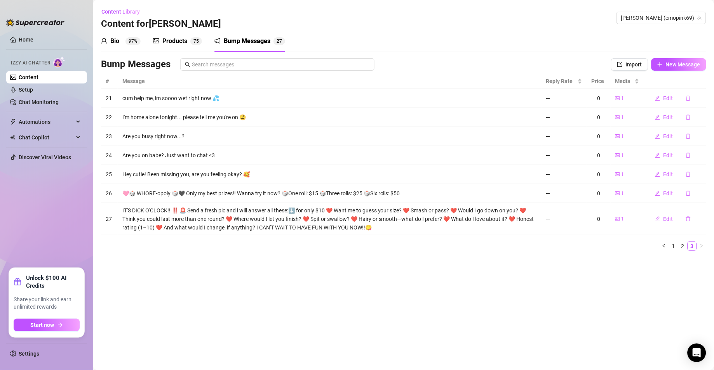
click at [121, 41] on div "Bio 97%" at bounding box center [121, 41] width 40 height 9
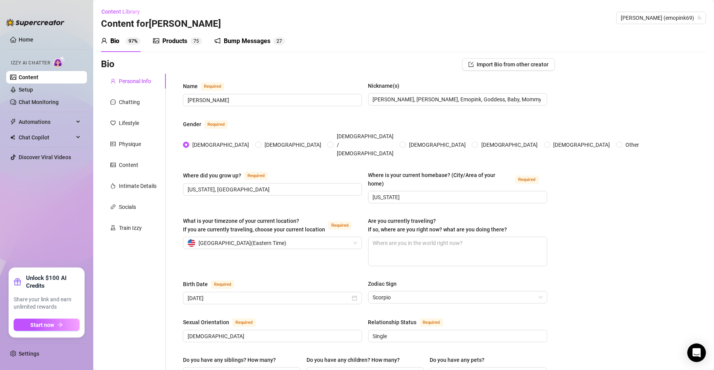
click at [189, 41] on div "Products 7 5" at bounding box center [177, 41] width 49 height 9
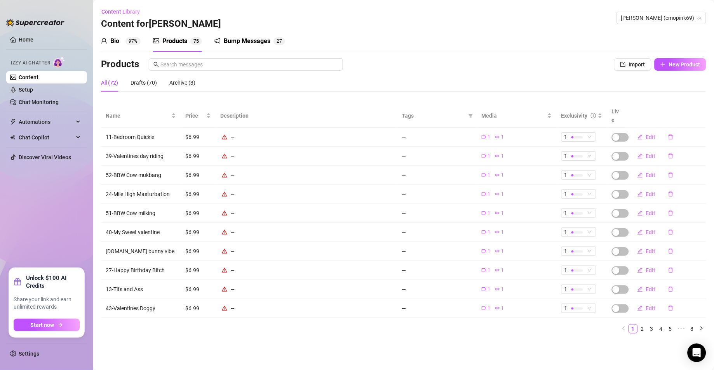
click at [238, 41] on div "Bump Messages" at bounding box center [247, 41] width 47 height 9
